Goal: Navigation & Orientation: Go to known website

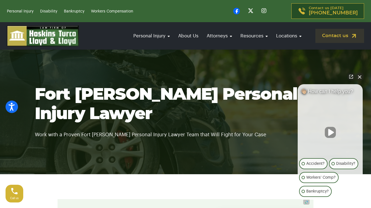
click at [30, 35] on img at bounding box center [43, 35] width 72 height 21
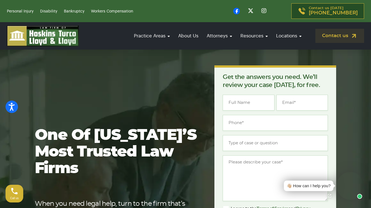
click at [17, 32] on img at bounding box center [43, 35] width 72 height 21
click at [61, 40] on img at bounding box center [43, 35] width 72 height 21
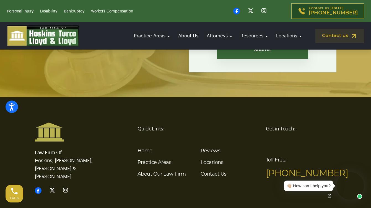
scroll to position [2096, 0]
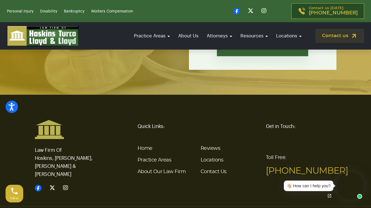
click at [15, 34] on img at bounding box center [43, 35] width 72 height 21
